Goal: Task Accomplishment & Management: Complete application form

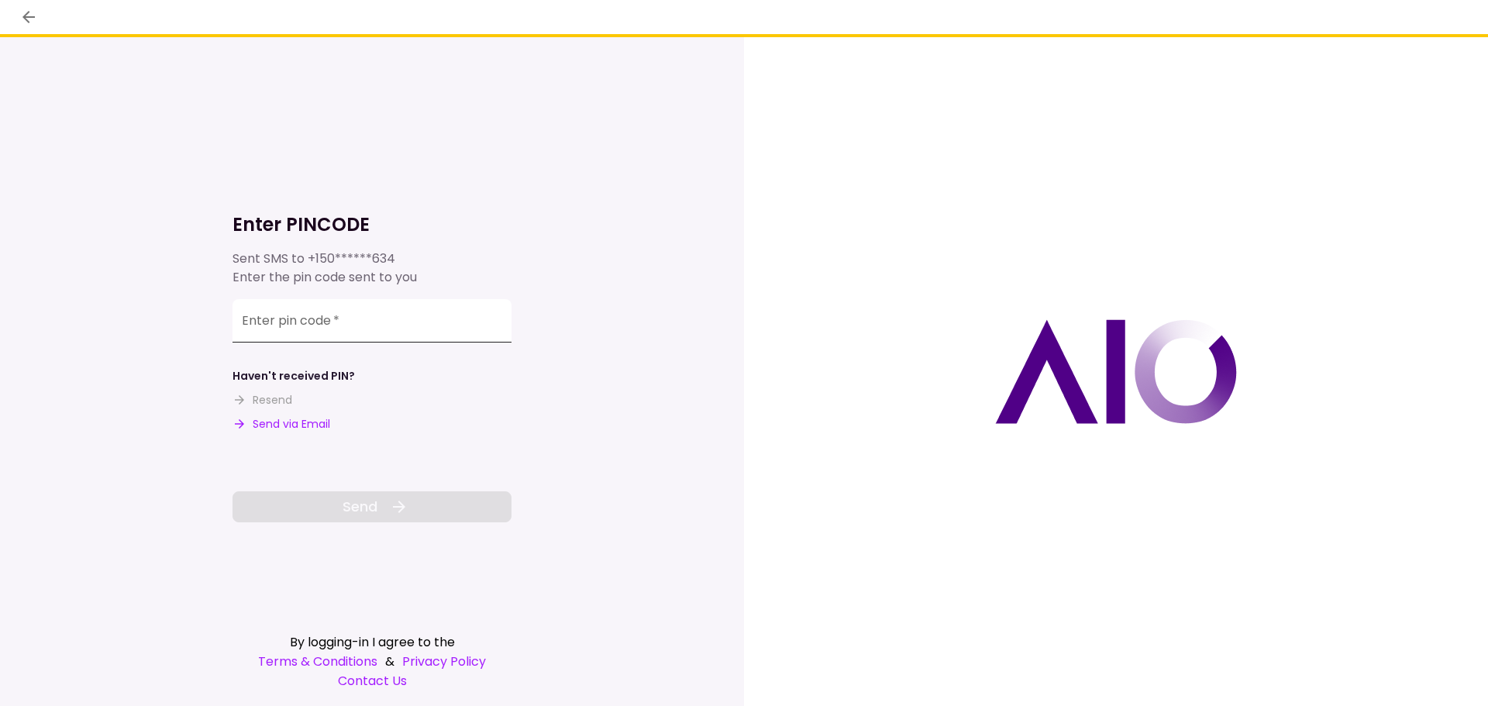
click at [397, 315] on input "Enter pin code   *" at bounding box center [371, 320] width 279 height 43
type input "******"
click at [343, 501] on span "Send" at bounding box center [359, 506] width 35 height 21
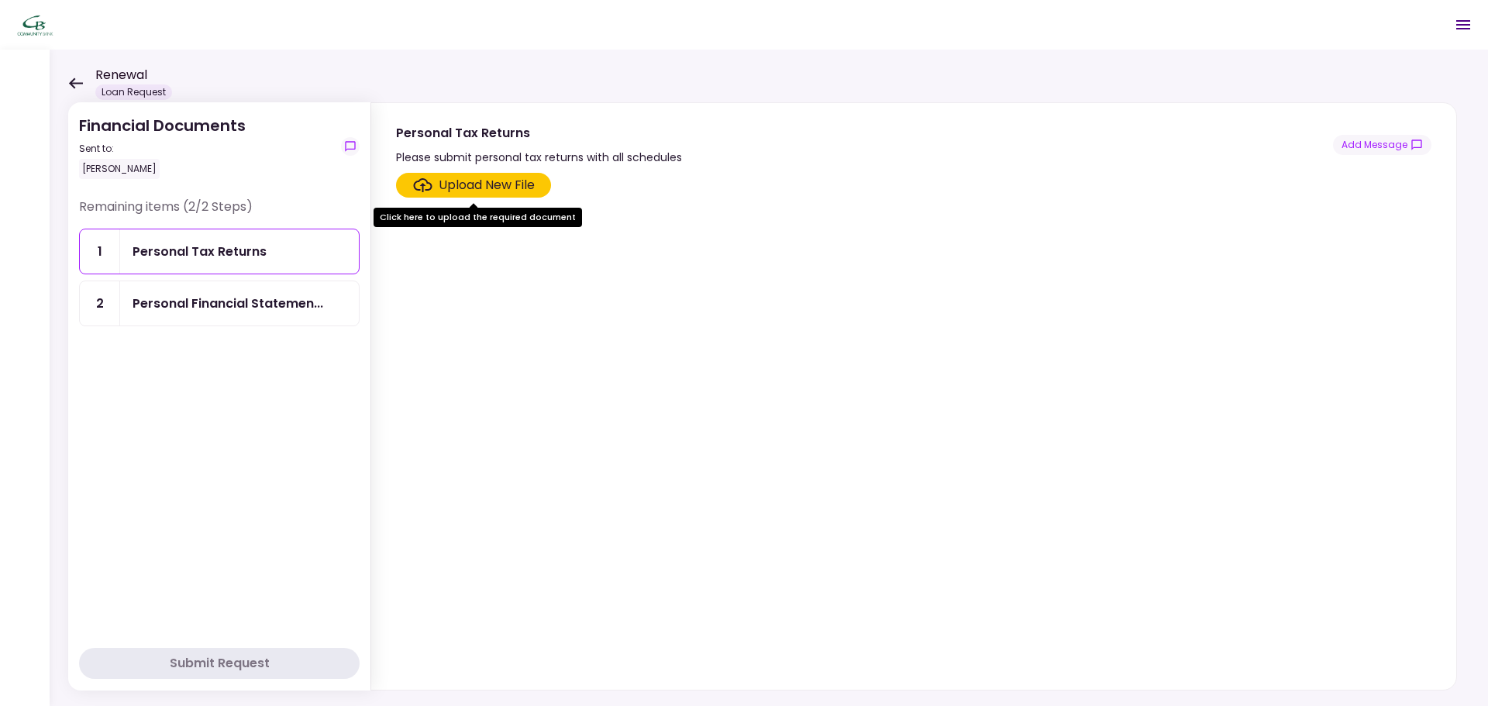
click at [483, 181] on div "Upload New File" at bounding box center [487, 185] width 96 height 19
click at [0, 0] on input "Upload New File" at bounding box center [0, 0] width 0 height 0
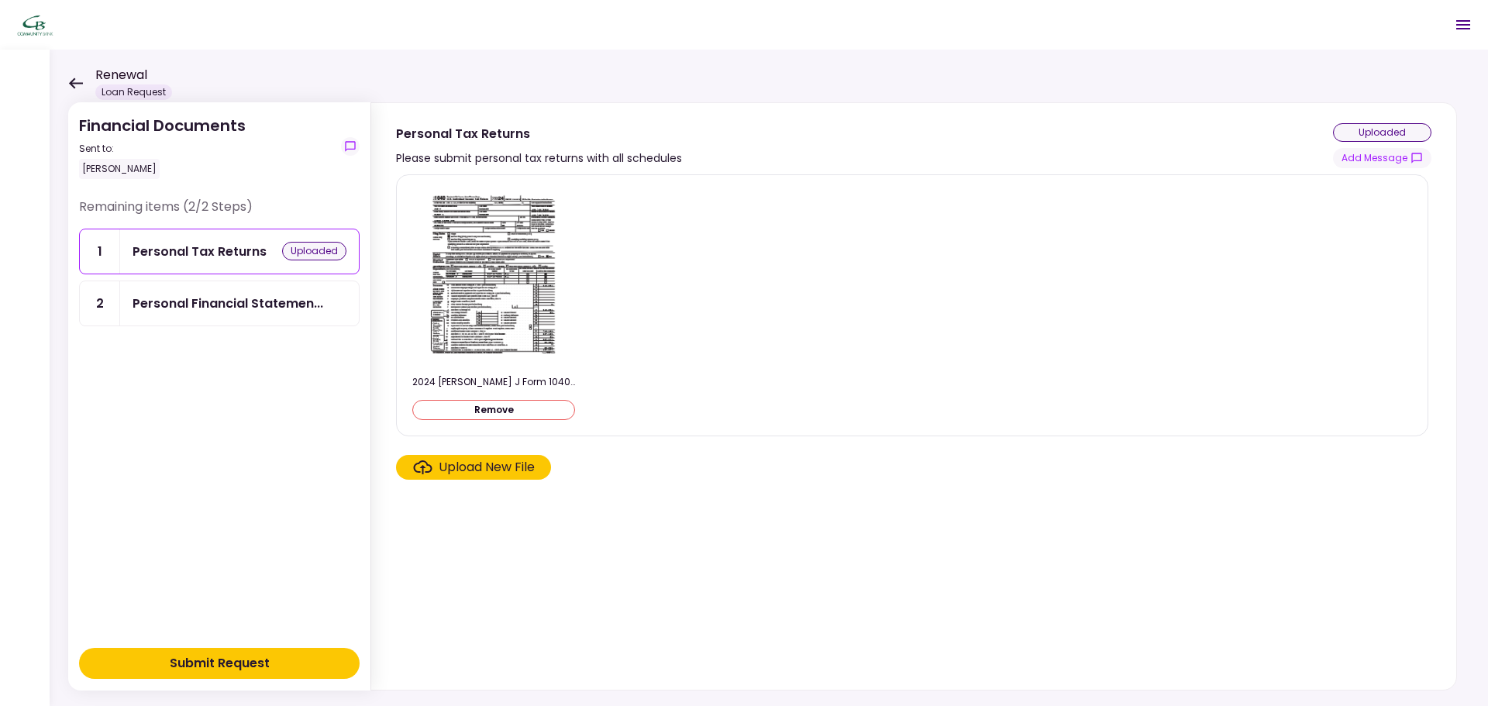
click at [231, 306] on div "Personal Financial Statemen..." at bounding box center [227, 303] width 191 height 19
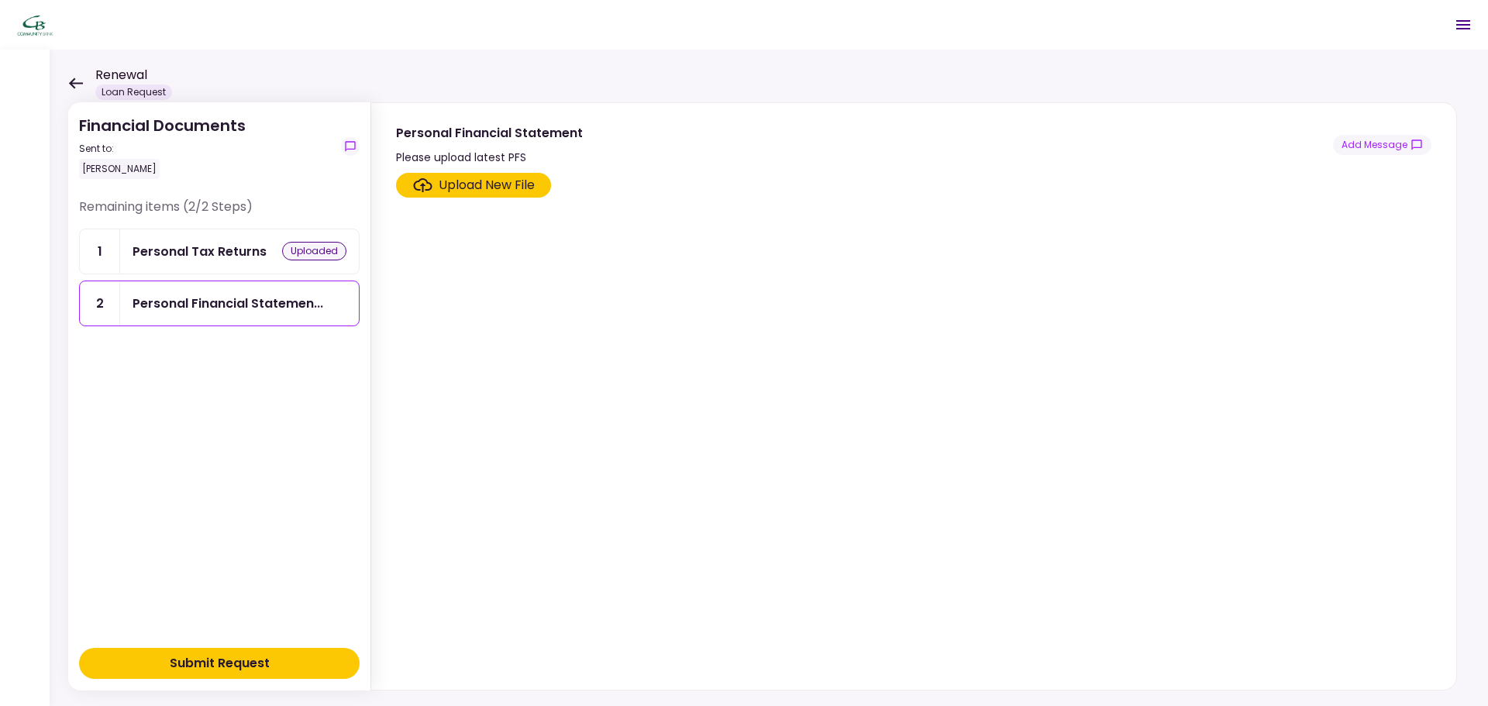
click at [490, 183] on div "Upload New File" at bounding box center [487, 185] width 96 height 19
click at [0, 0] on input "Upload New File" at bounding box center [0, 0] width 0 height 0
click at [498, 184] on div "Upload New File" at bounding box center [487, 185] width 96 height 19
click at [0, 0] on input "Upload New File" at bounding box center [0, 0] width 0 height 0
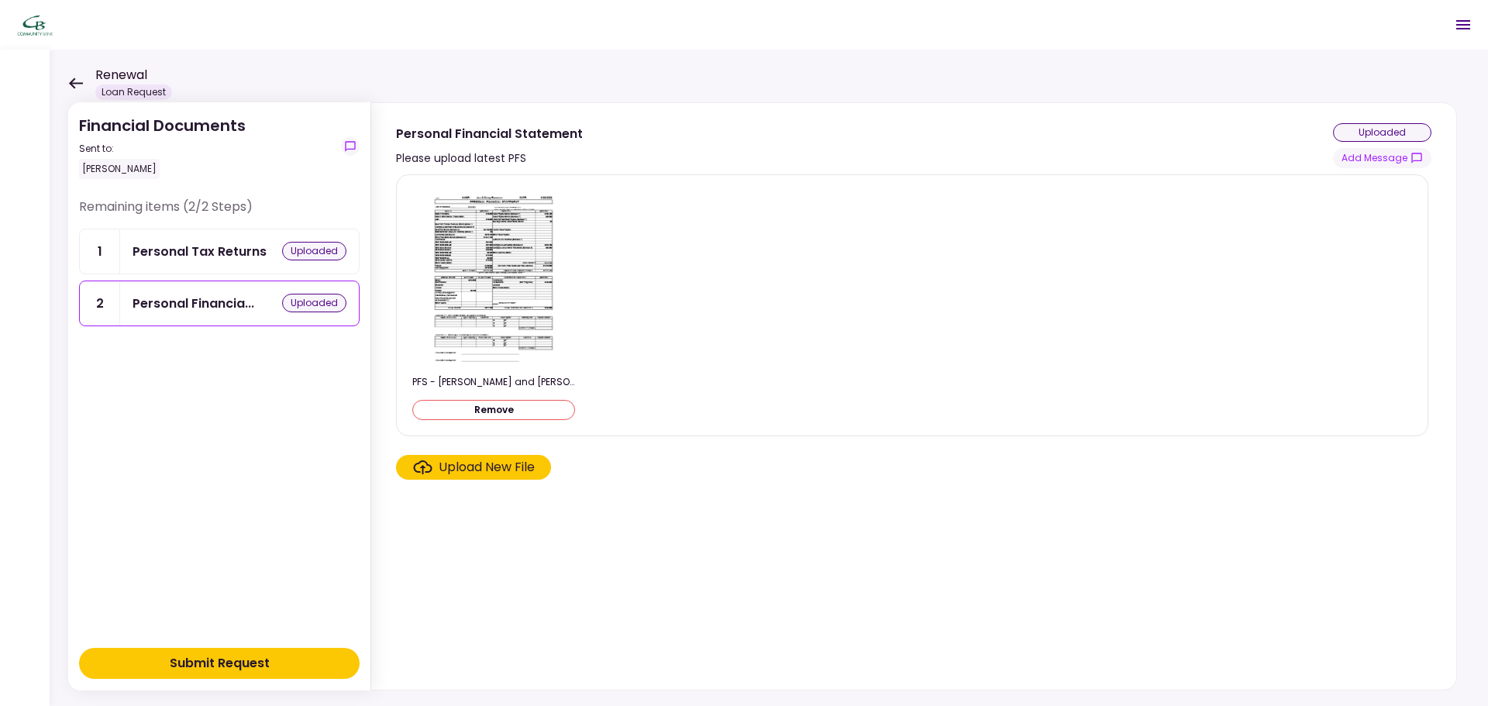
click at [265, 659] on div "Submit Request" at bounding box center [220, 663] width 100 height 19
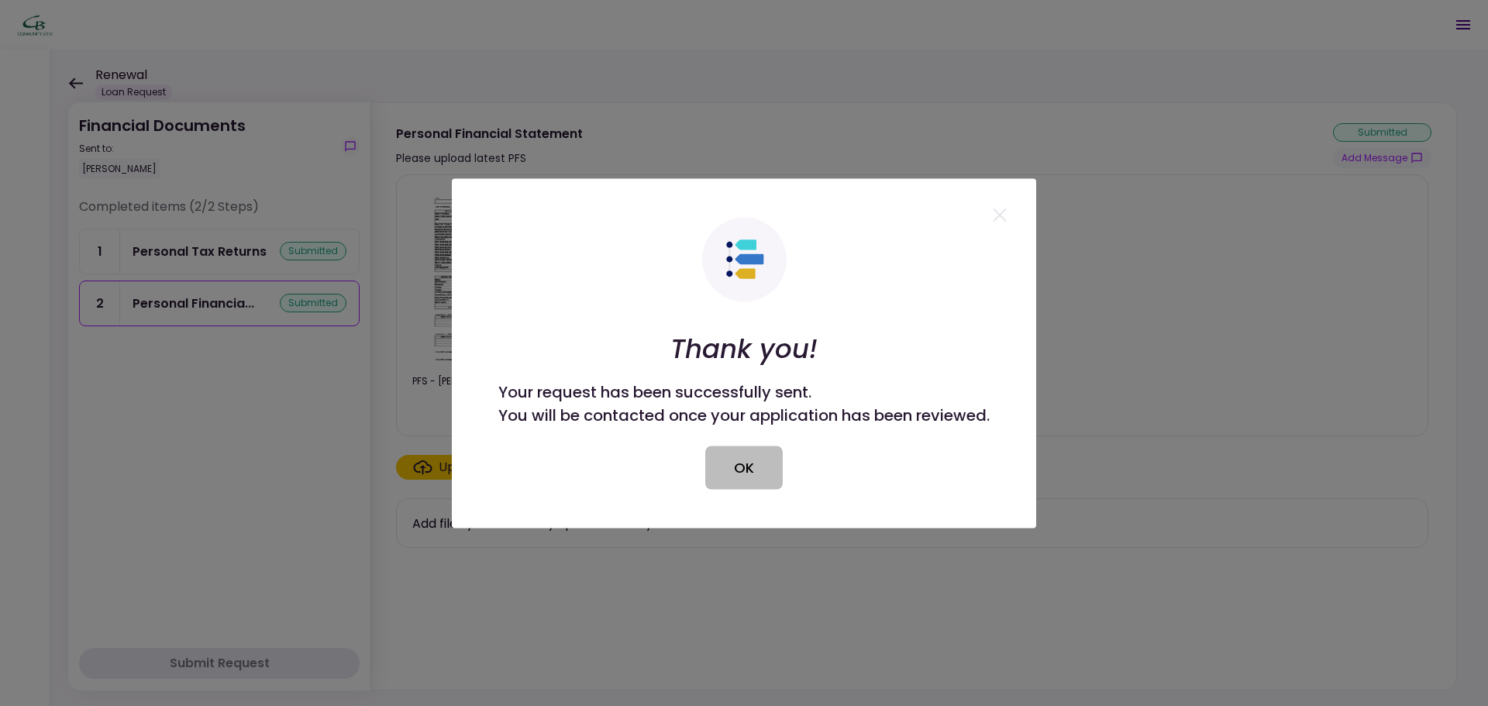
click at [757, 470] on button "OK" at bounding box center [743, 467] width 77 height 43
